Goal: Task Accomplishment & Management: Use online tool/utility

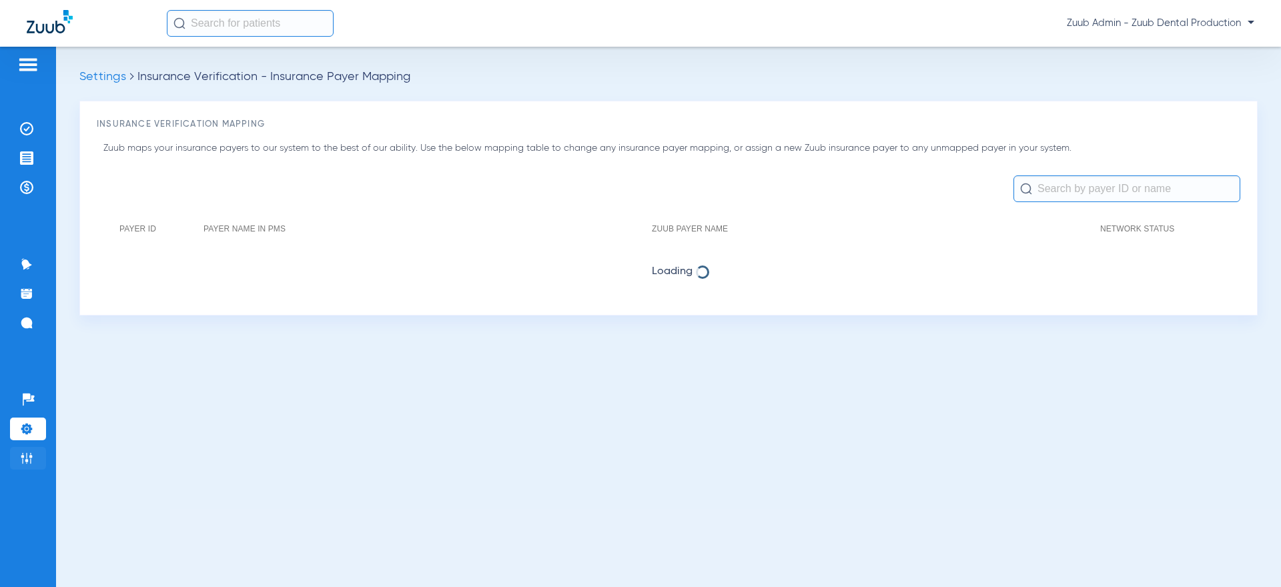
click at [31, 454] on img at bounding box center [26, 458] width 13 height 13
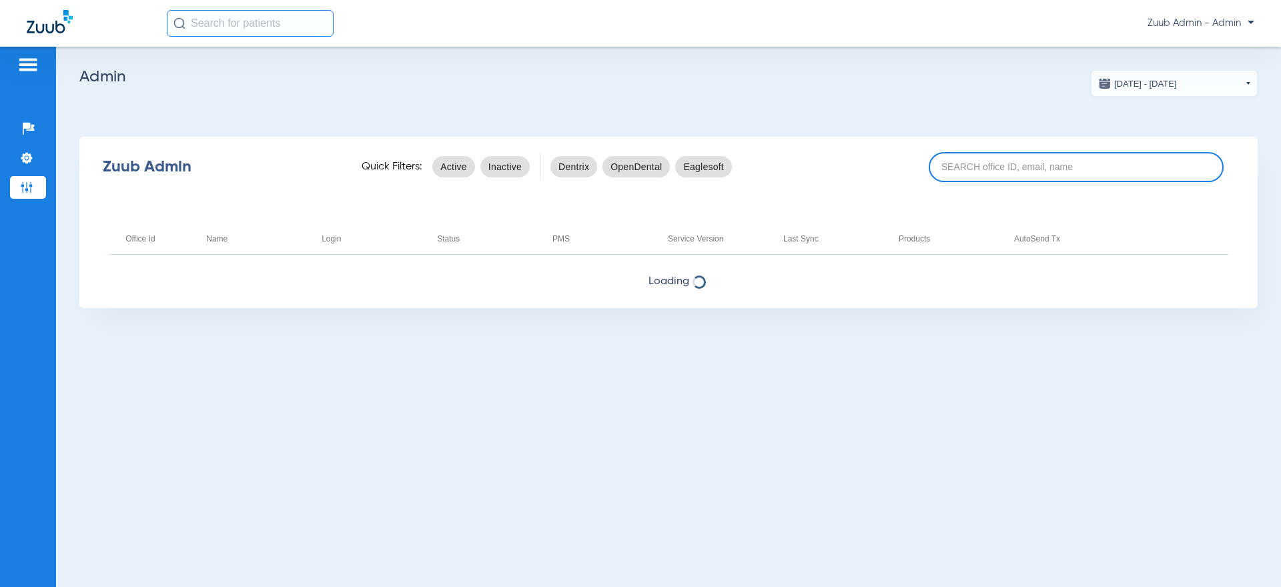
click at [1075, 178] on input at bounding box center [1076, 167] width 295 height 30
click at [1122, 179] on input at bounding box center [1076, 167] width 295 height 30
type input "6809"
click at [668, 310] on div "[DATE] - [DATE] [DATE] Su Mo Tu We Th Fr Sa 27 28 29 30 31 1 2 3 4 5 6 7 8 9 10…" at bounding box center [668, 317] width 1225 height 540
click at [1039, 176] on input "6809" at bounding box center [1076, 167] width 295 height 30
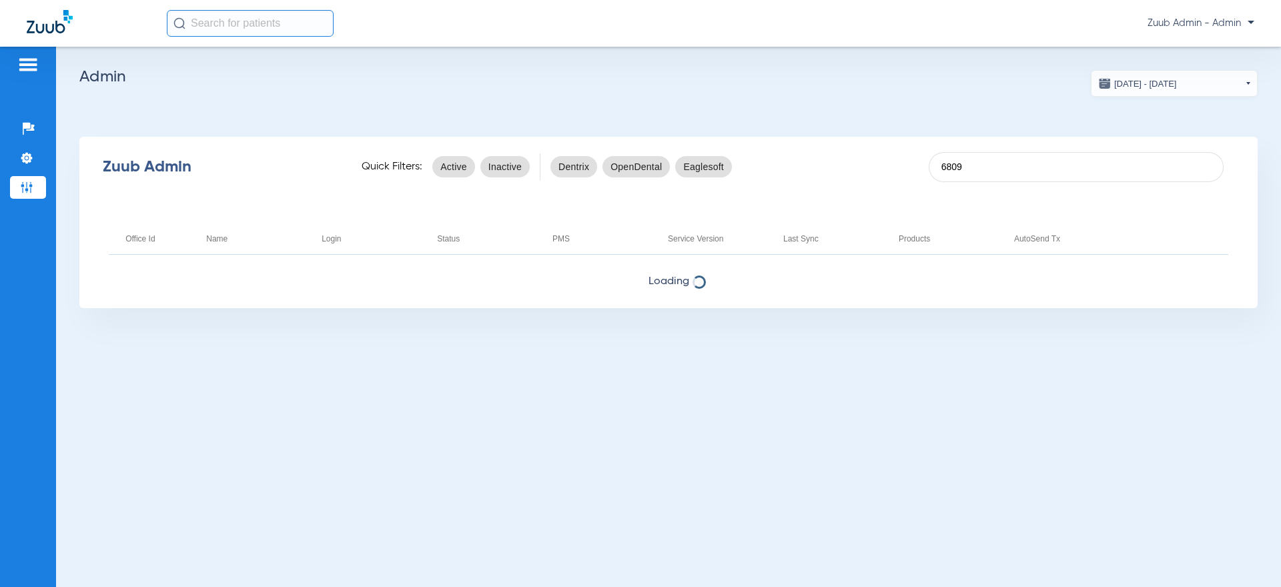
click at [660, 450] on div "[DATE] - [DATE] [DATE] Su Mo Tu We Th Fr Sa 27 28 29 30 31 1 2 3 4 5 6 7 8 9 10…" at bounding box center [668, 317] width 1225 height 540
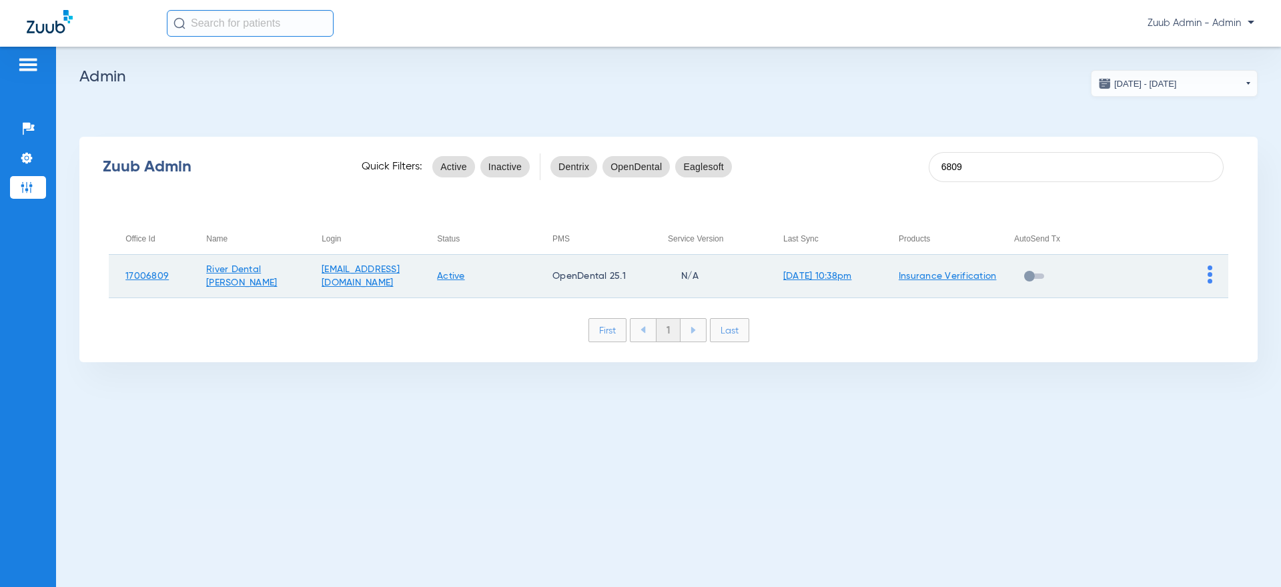
click at [1209, 278] on img at bounding box center [1209, 275] width 5 height 18
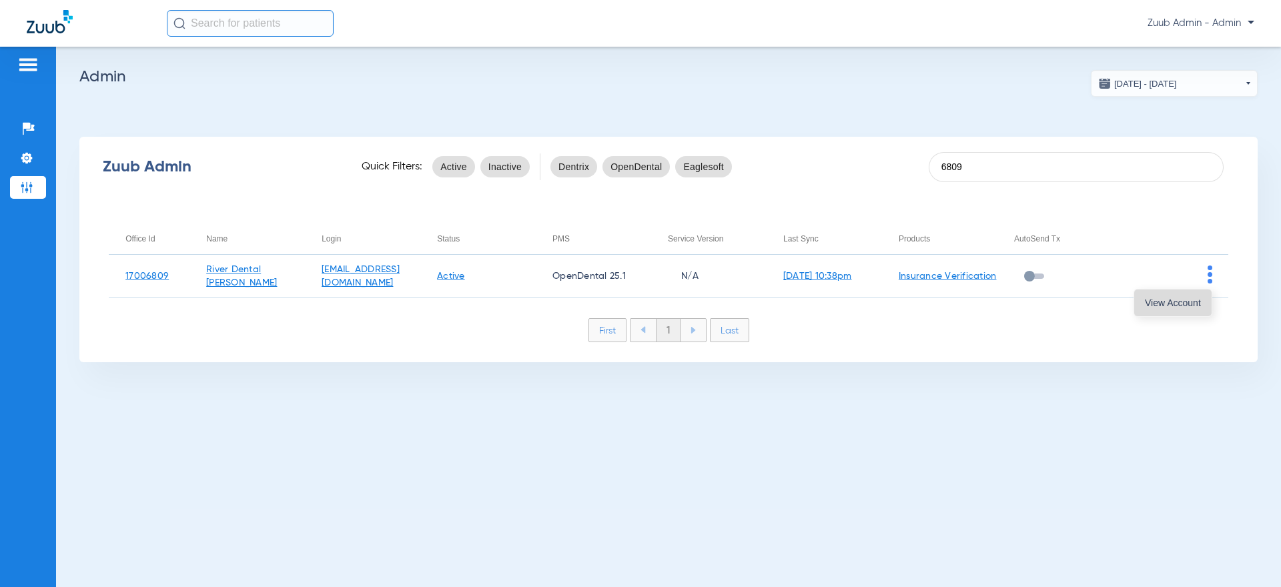
click at [1183, 303] on span "View Account" at bounding box center [1173, 302] width 56 height 9
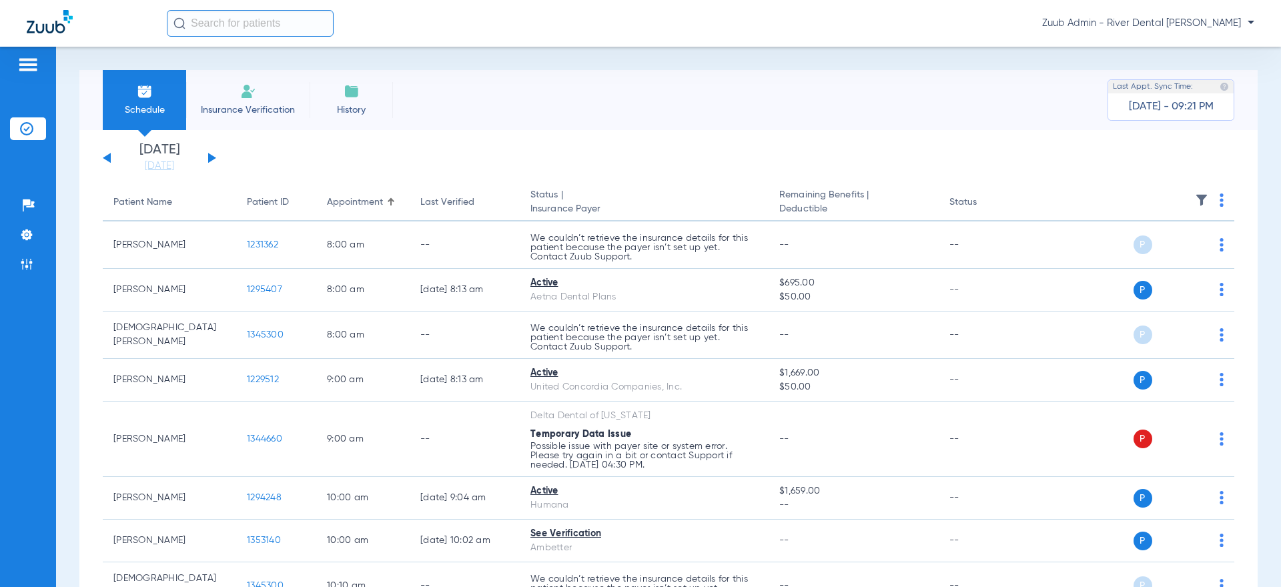
click at [255, 14] on input "text" at bounding box center [250, 23] width 167 height 27
paste input "1294207"
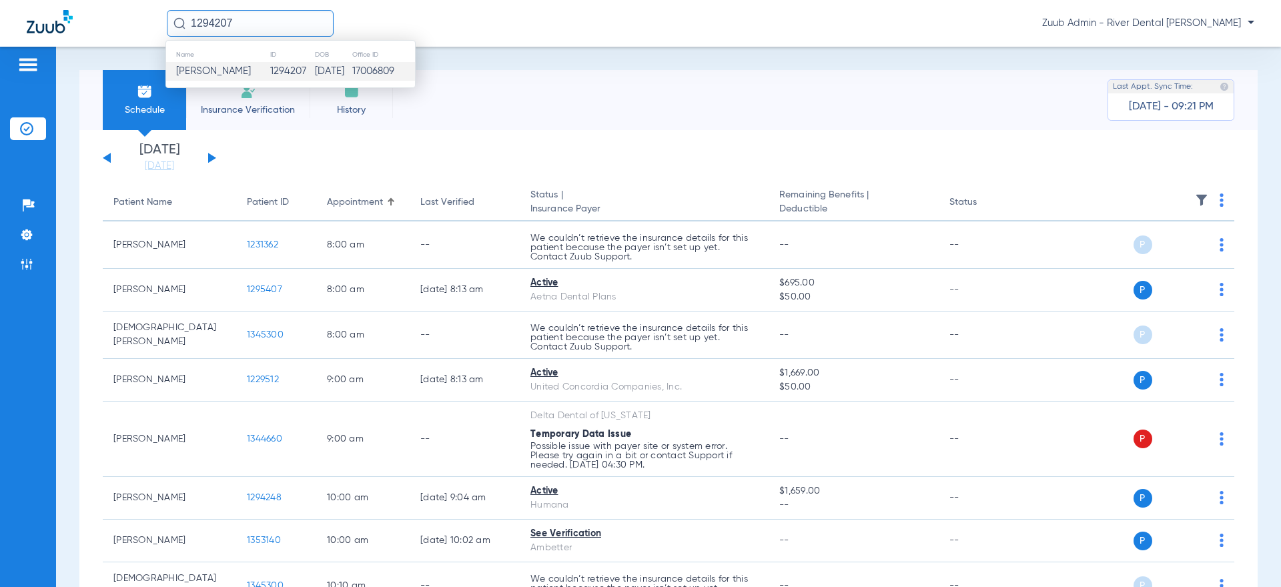
type input "1294207"
click at [231, 73] on span "[PERSON_NAME]" at bounding box center [213, 71] width 75 height 10
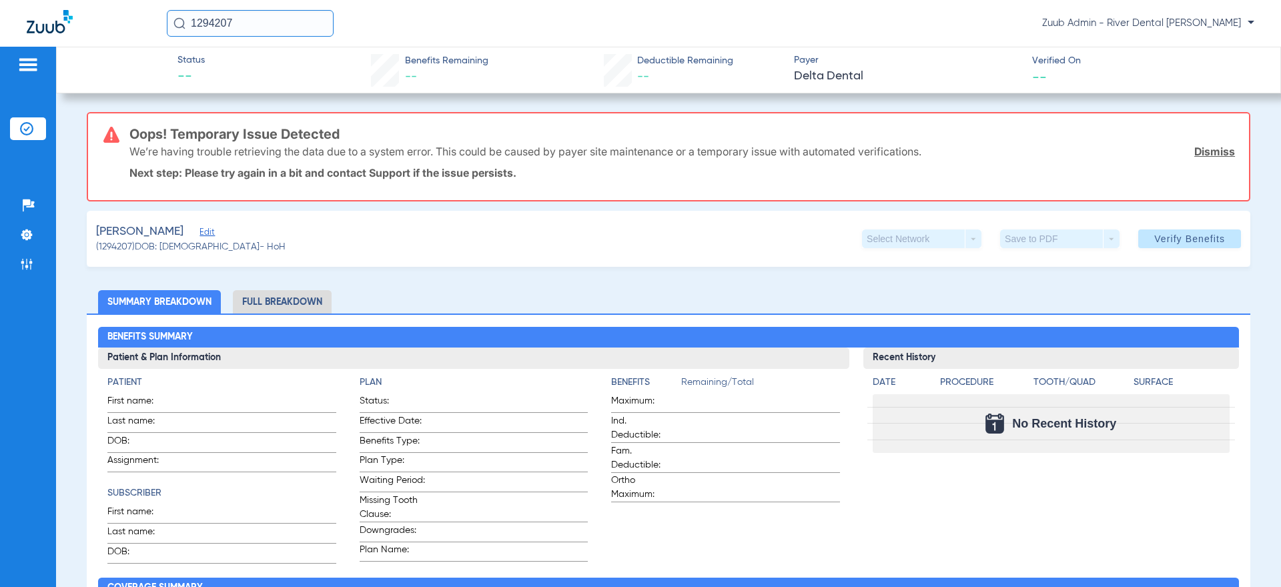
click at [199, 234] on span "Edit" at bounding box center [205, 233] width 12 height 13
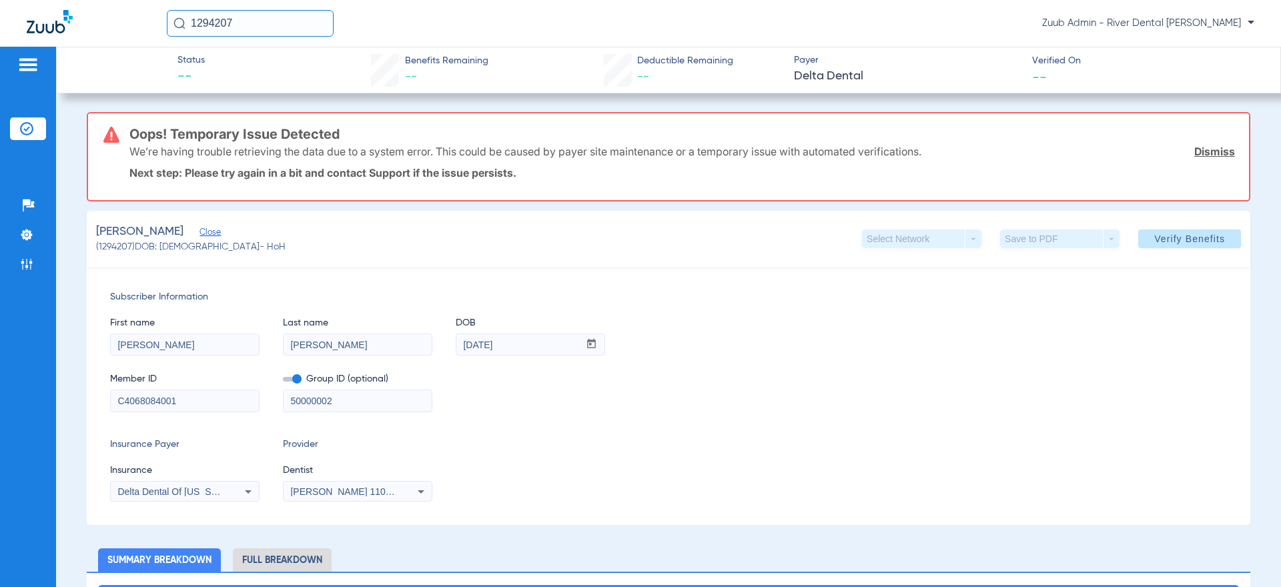
click at [254, 492] on icon at bounding box center [248, 492] width 16 height 16
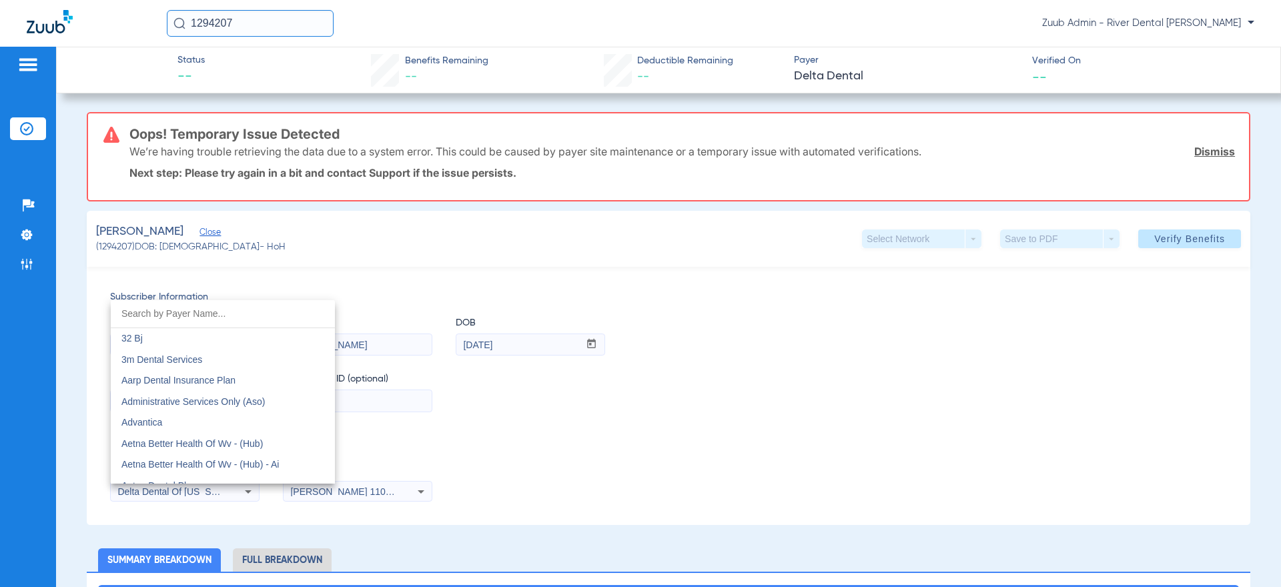
scroll to position [2892, 0]
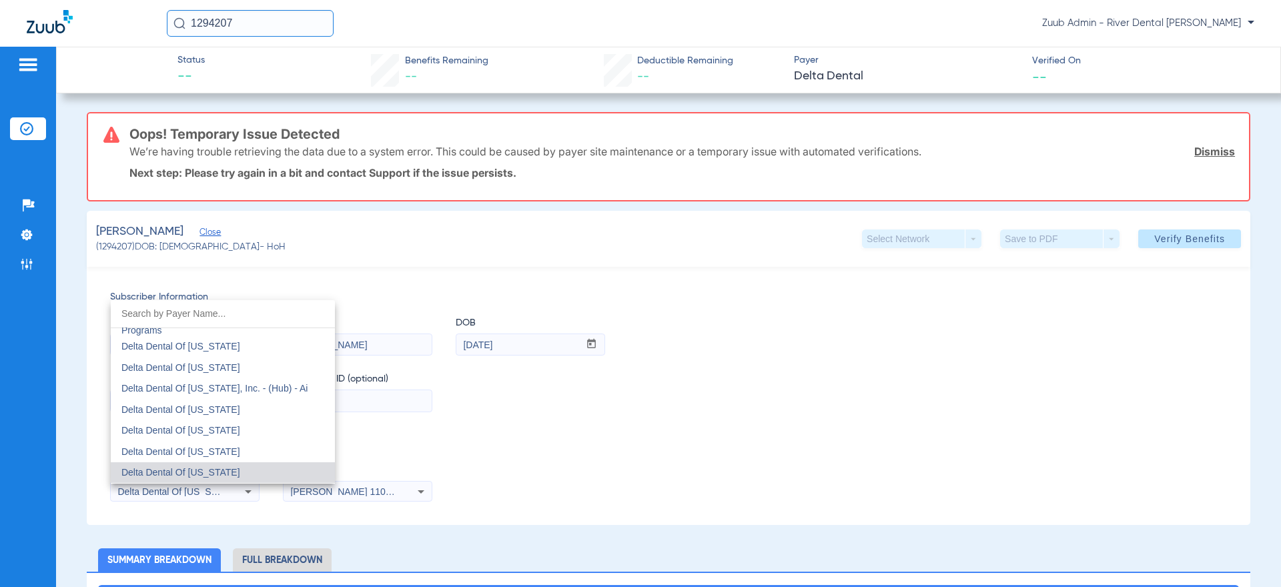
click at [534, 502] on div at bounding box center [640, 293] width 1281 height 587
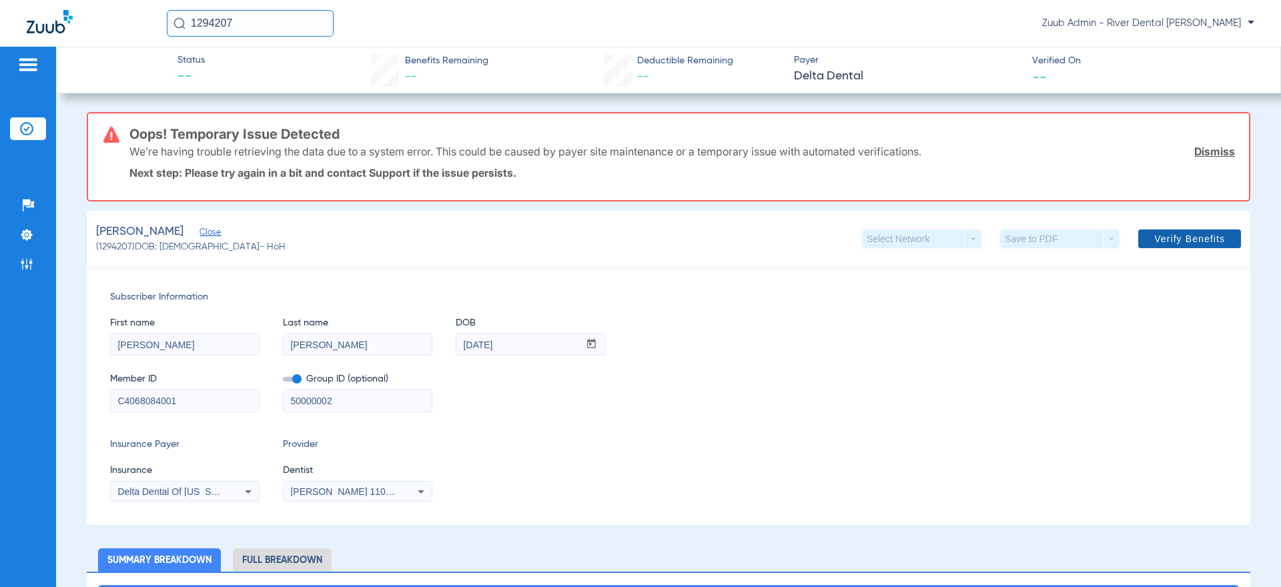
click at [1173, 241] on span "Verify Benefits" at bounding box center [1189, 238] width 71 height 11
